Goal: Information Seeking & Learning: Find contact information

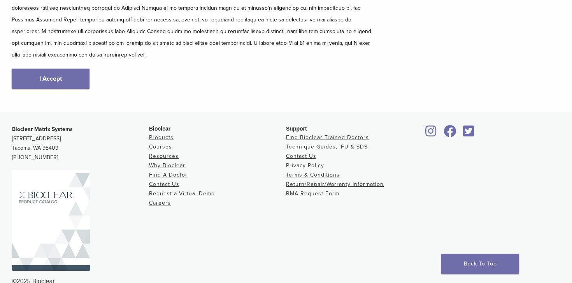
scroll to position [168, 0]
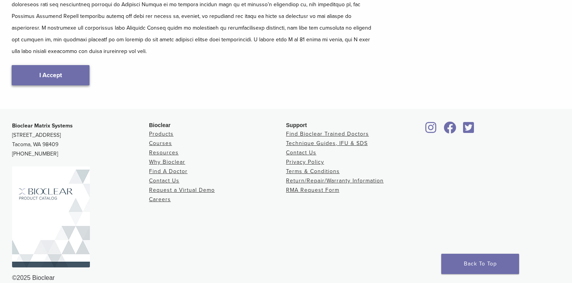
click at [58, 66] on link "I Accept" at bounding box center [51, 75] width 78 height 20
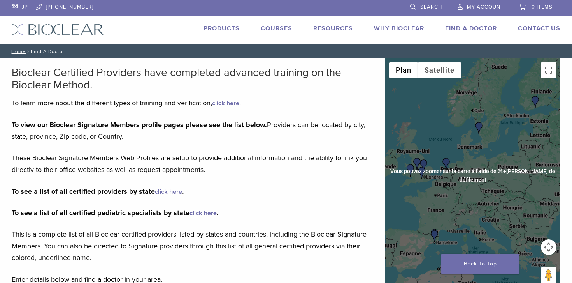
click at [480, 130] on img "Dr. Johan Hagman" at bounding box center [479, 128] width 12 height 12
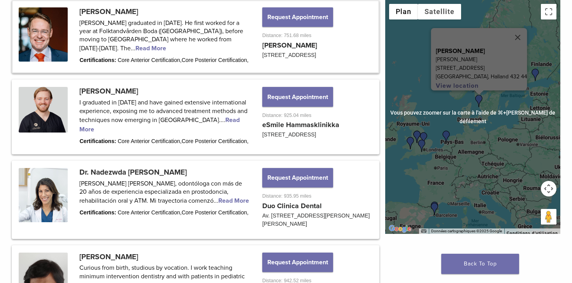
scroll to position [520, 0]
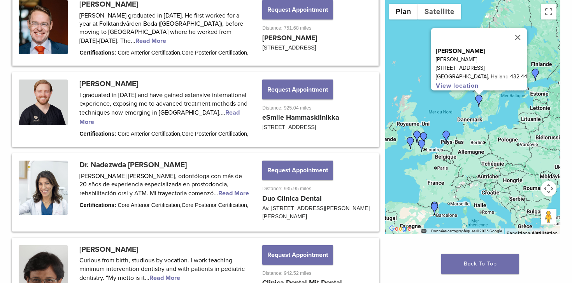
click at [478, 47] on p "[PERSON_NAME]" at bounding box center [481, 51] width 91 height 9
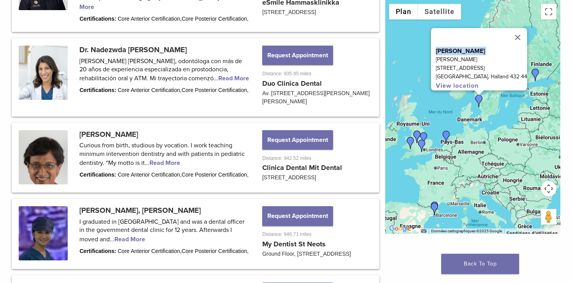
scroll to position [699, 0]
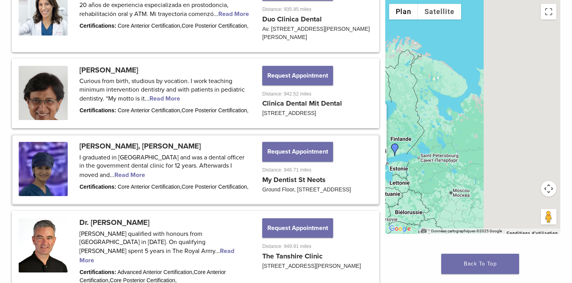
drag, startPoint x: 492, startPoint y: 123, endPoint x: 343, endPoint y: 202, distance: 168.9
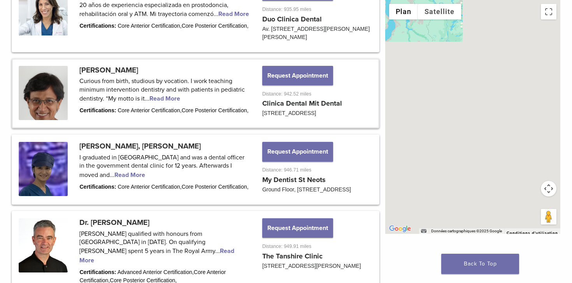
drag, startPoint x: 495, startPoint y: 162, endPoint x: 276, endPoint y: 106, distance: 225.6
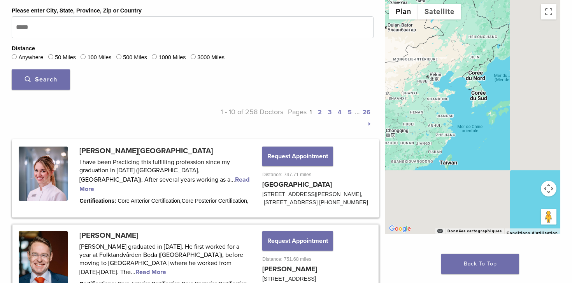
drag, startPoint x: 497, startPoint y: 154, endPoint x: 329, endPoint y: -18, distance: 240.3
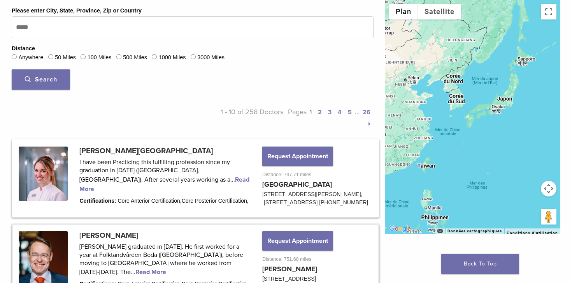
scroll to position [266, 0]
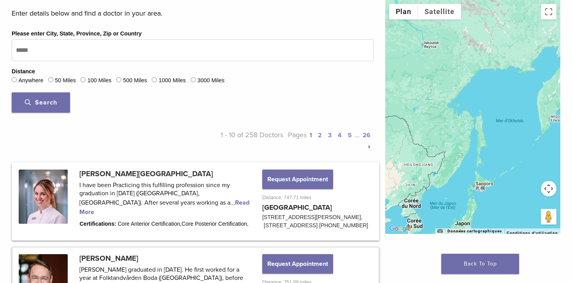
drag, startPoint x: 489, startPoint y: 39, endPoint x: 457, endPoint y: 157, distance: 121.9
click at [457, 157] on div "[PERSON_NAME][GEOGRAPHIC_DATA][STREET_ADDRESS] View location" at bounding box center [472, 117] width 175 height 234
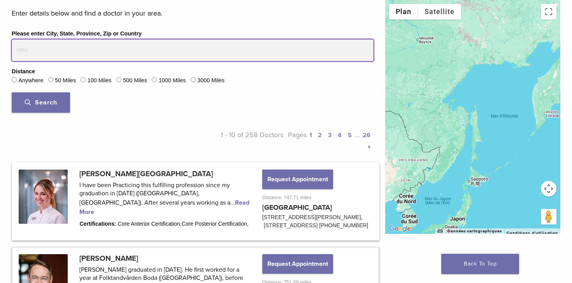
click at [97, 51] on input "Please enter City, State, Province, Zip or Country" at bounding box center [193, 50] width 362 height 22
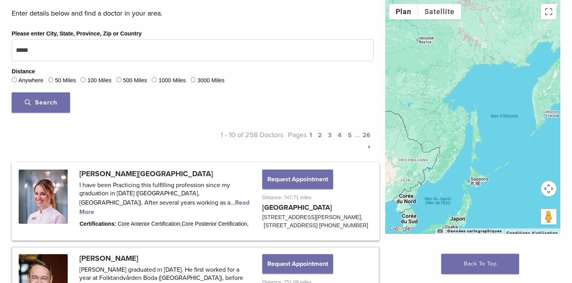
click at [42, 101] on span "Search" at bounding box center [41, 102] width 32 height 8
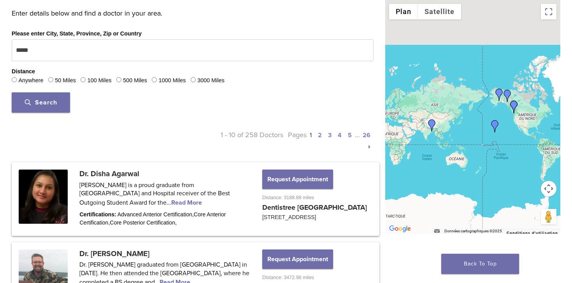
click at [434, 123] on img "Dr. Disha Agarwal" at bounding box center [432, 125] width 12 height 12
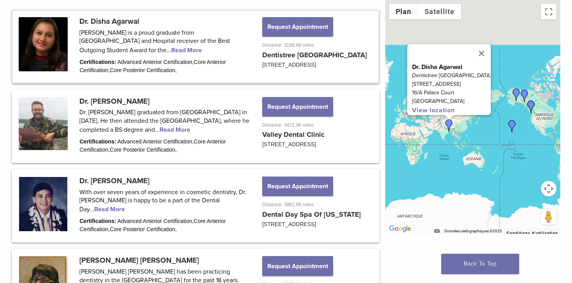
scroll to position [427, 0]
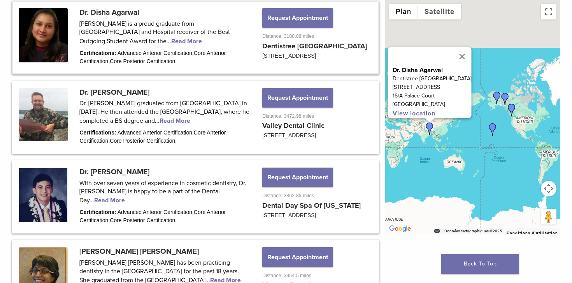
drag, startPoint x: 455, startPoint y: 159, endPoint x: 391, endPoint y: 183, distance: 68.1
click at [391, 183] on div "Dr. Disha Agarwal Dentistree [GEOGRAPHIC_DATA] [STREET_ADDRESS] View location" at bounding box center [472, 117] width 175 height 234
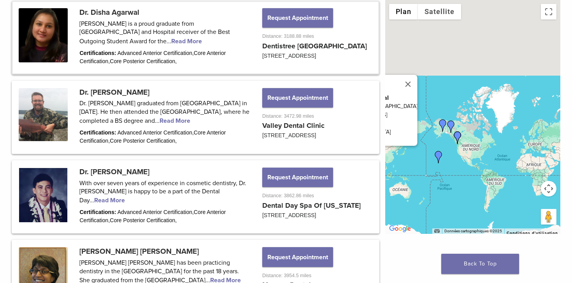
click at [434, 156] on img "Dr. Kris Nip" at bounding box center [439, 157] width 12 height 12
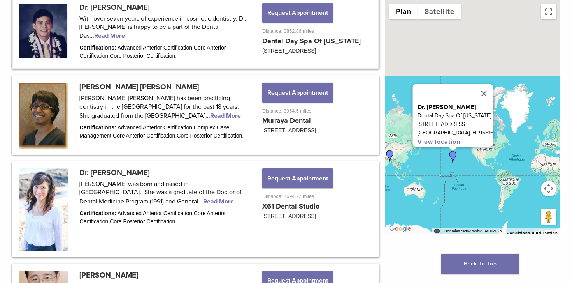
scroll to position [592, 0]
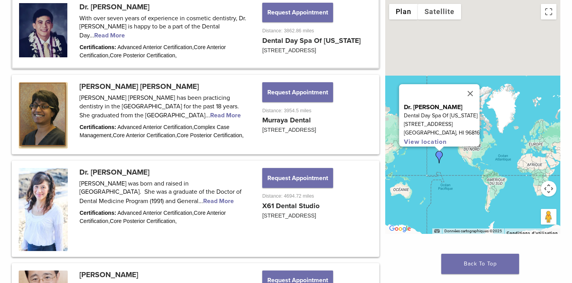
drag, startPoint x: 464, startPoint y: 162, endPoint x: 446, endPoint y: 162, distance: 18.3
click at [446, 162] on div "Dr. [PERSON_NAME] Dental Day Spa Of [US_STATE] [STREET_ADDRESS] View location" at bounding box center [472, 117] width 175 height 234
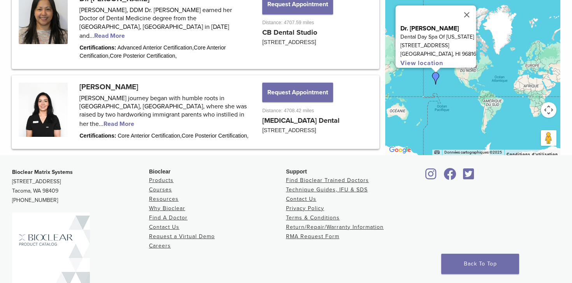
scroll to position [1070, 0]
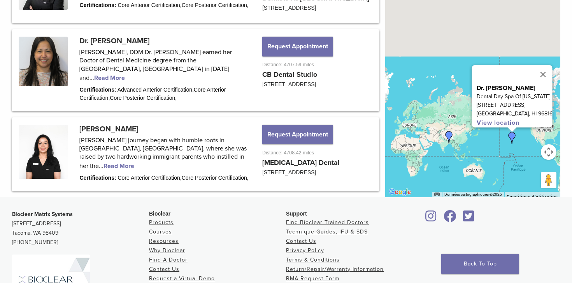
drag, startPoint x: 516, startPoint y: 145, endPoint x: 390, endPoint y: 153, distance: 126.7
click at [390, 153] on div "Dr. [PERSON_NAME] Dental Day Spa Of [US_STATE] [STREET_ADDRESS] View location" at bounding box center [472, 80] width 175 height 234
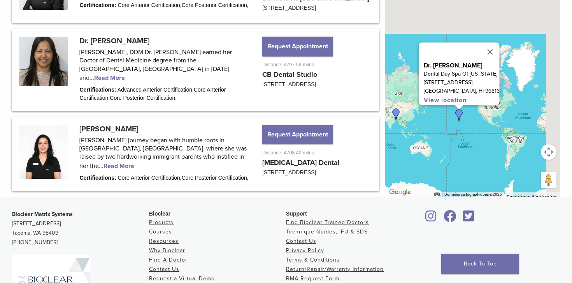
drag, startPoint x: 488, startPoint y: 185, endPoint x: 427, endPoint y: 172, distance: 63.0
click at [427, 172] on div "Dr. [PERSON_NAME] Dental Day Spa Of [US_STATE] [STREET_ADDRESS] View location" at bounding box center [472, 80] width 175 height 234
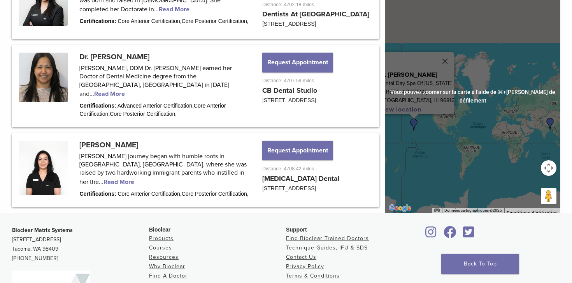
scroll to position [1053, 0]
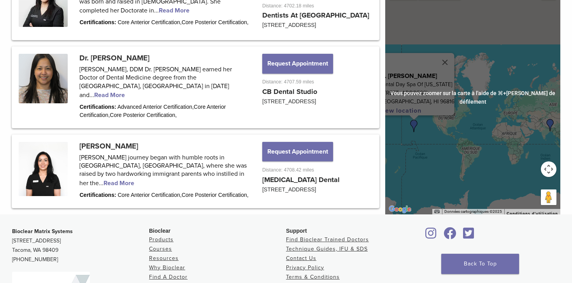
click at [427, 172] on div "Dr. [PERSON_NAME] Dental Day Spa Of [US_STATE] [STREET_ADDRESS] View location" at bounding box center [472, 98] width 175 height 234
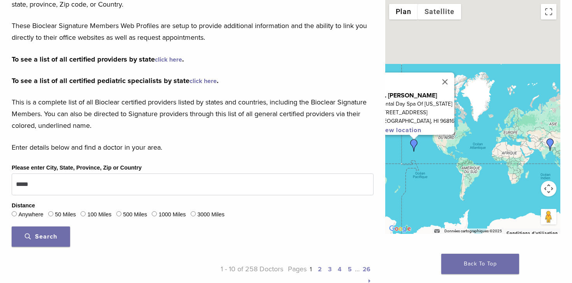
scroll to position [197, 0]
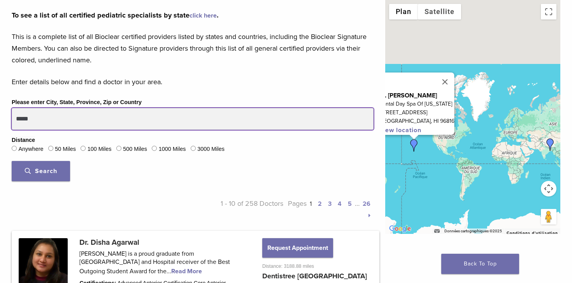
click at [130, 114] on input "*****" at bounding box center [193, 119] width 362 height 22
click at [12, 161] on button "Search" at bounding box center [41, 171] width 58 height 20
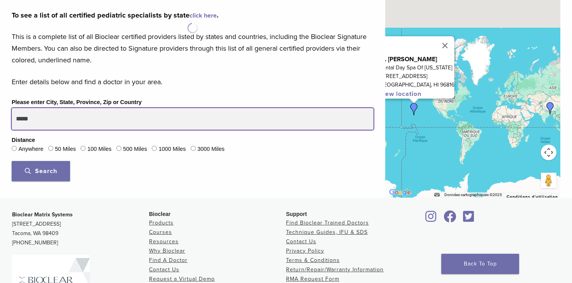
scroll to position [200, 0]
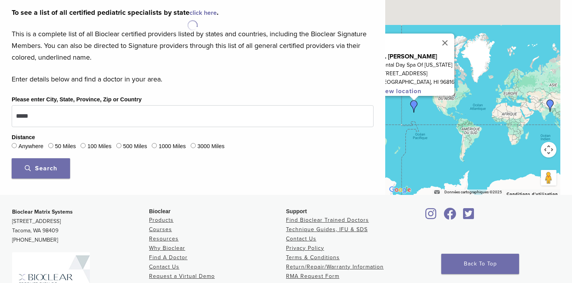
click at [160, 144] on label "1000 Miles" at bounding box center [172, 146] width 27 height 9
click at [57, 172] on button "Search" at bounding box center [41, 168] width 58 height 20
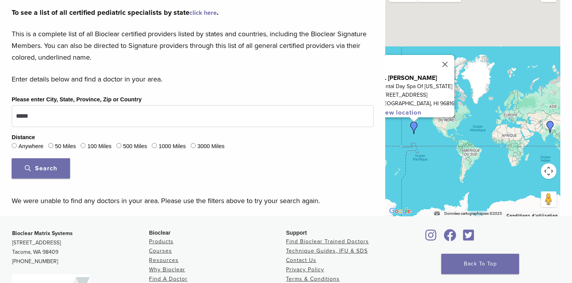
click at [190, 143] on fieldset "Distance Anywhere 50 Miles 100 Miles 500 Miles 1000 Miles 3000 Miles" at bounding box center [193, 142] width 362 height 19
click at [43, 181] on div "Please enter City, State, Province, Zip or Country ***** Distance Anywhere 50 M…" at bounding box center [193, 140] width 374 height 90
click at [43, 169] on span "Search" at bounding box center [41, 168] width 32 height 8
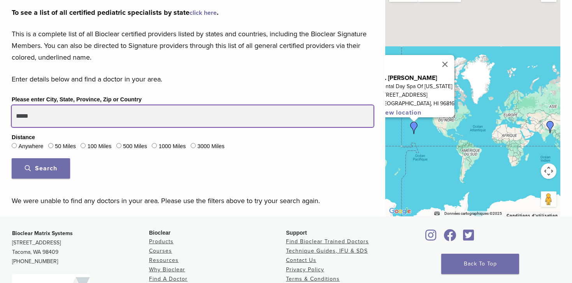
click at [55, 115] on input "*****" at bounding box center [193, 116] width 362 height 22
type input "******"
click at [12, 158] on button "Search" at bounding box center [41, 168] width 58 height 20
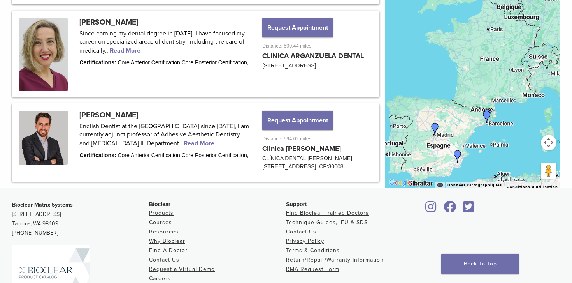
scroll to position [1066, 0]
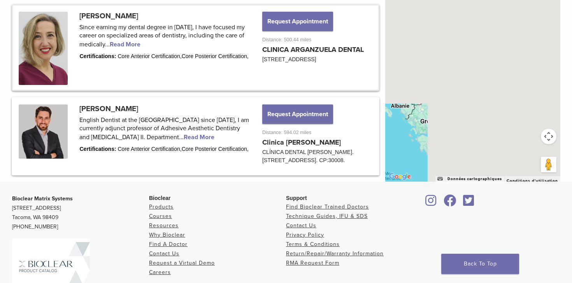
drag, startPoint x: 515, startPoint y: 107, endPoint x: 267, endPoint y: 83, distance: 249.2
